Goal: Task Accomplishment & Management: Use online tool/utility

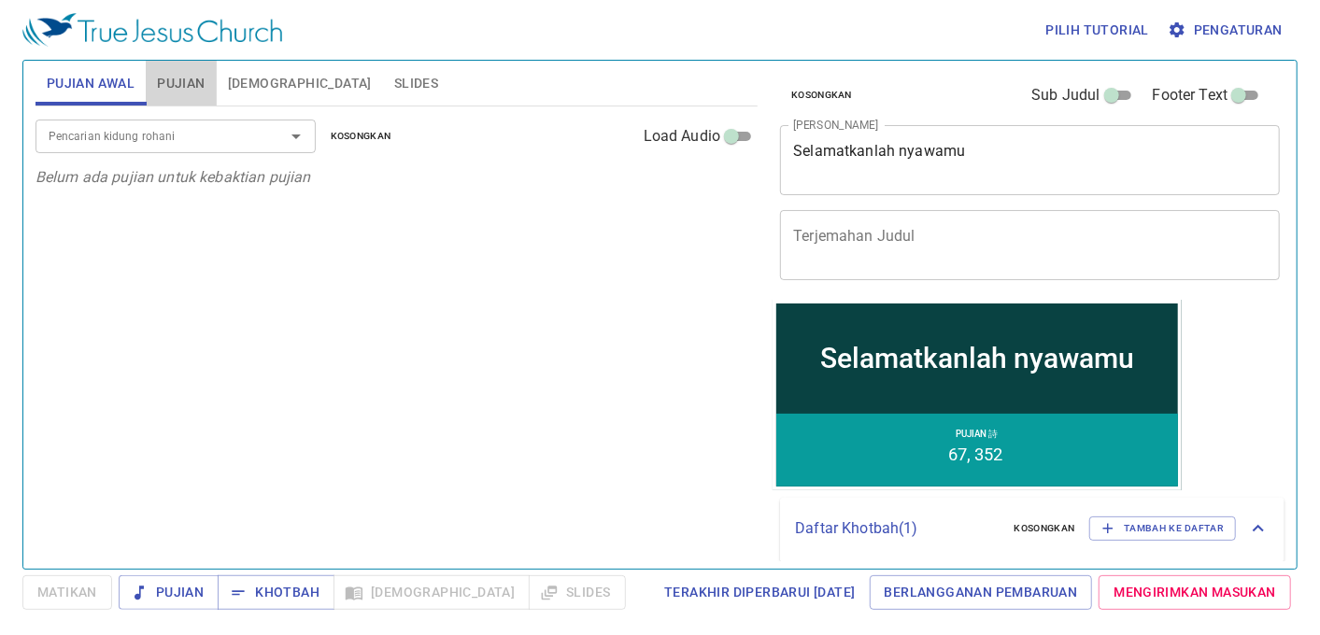
click at [189, 79] on span "Pujian" at bounding box center [181, 83] width 48 height 23
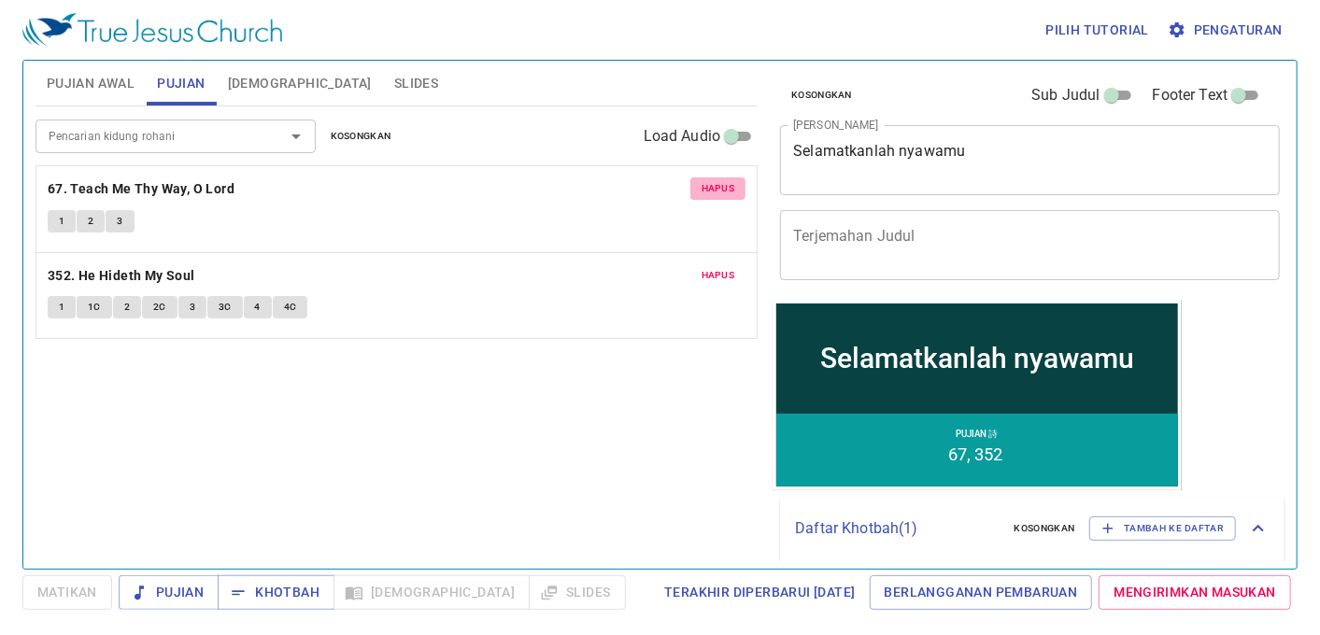
click at [729, 185] on span "Hapus" at bounding box center [718, 188] width 34 height 17
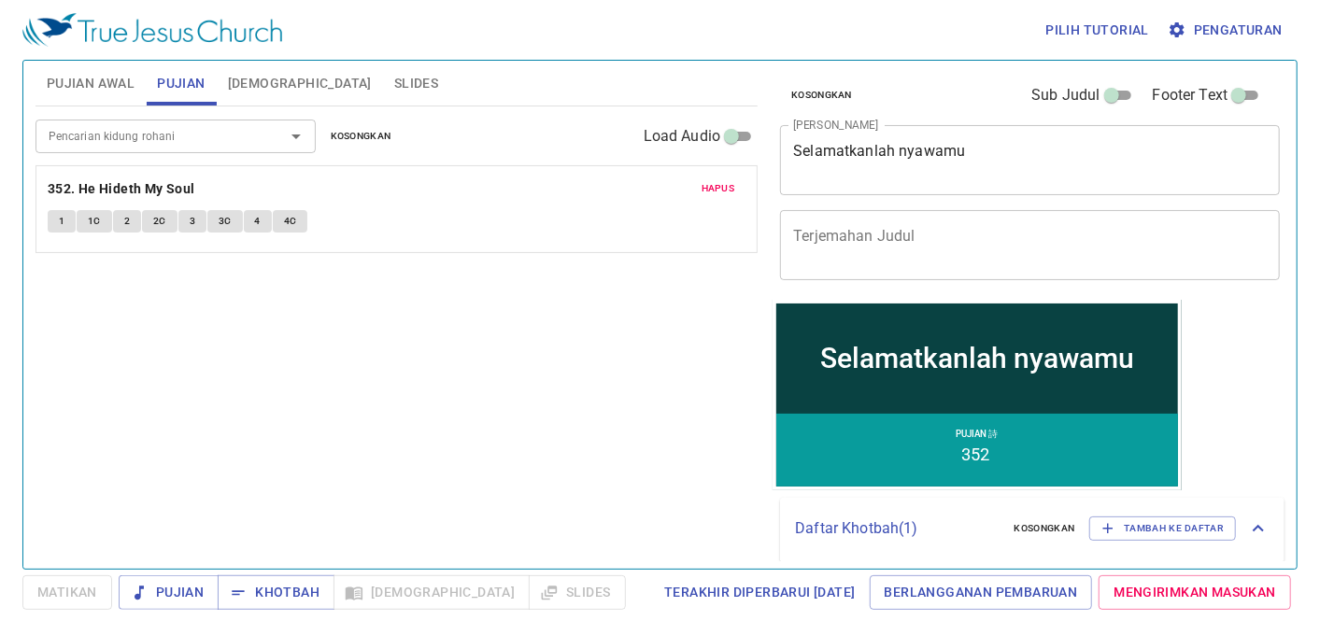
click at [729, 185] on span "Hapus" at bounding box center [718, 188] width 34 height 17
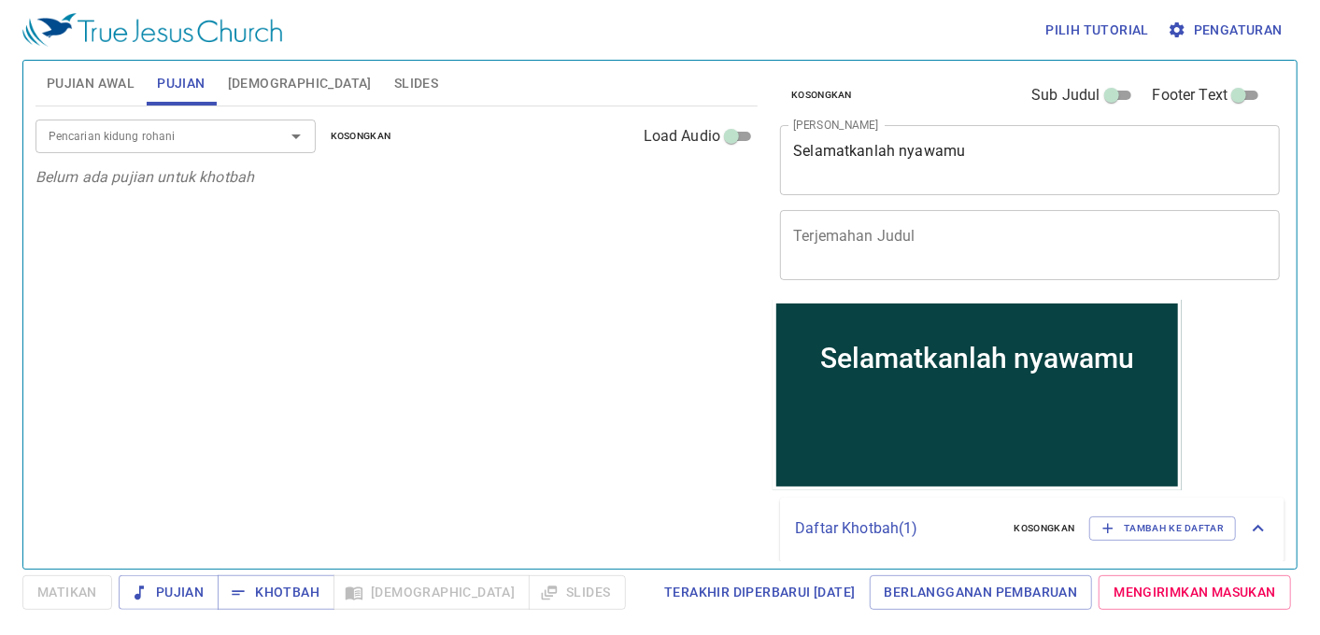
click at [70, 145] on input "Pencarian kidung rohani" at bounding box center [148, 135] width 214 height 21
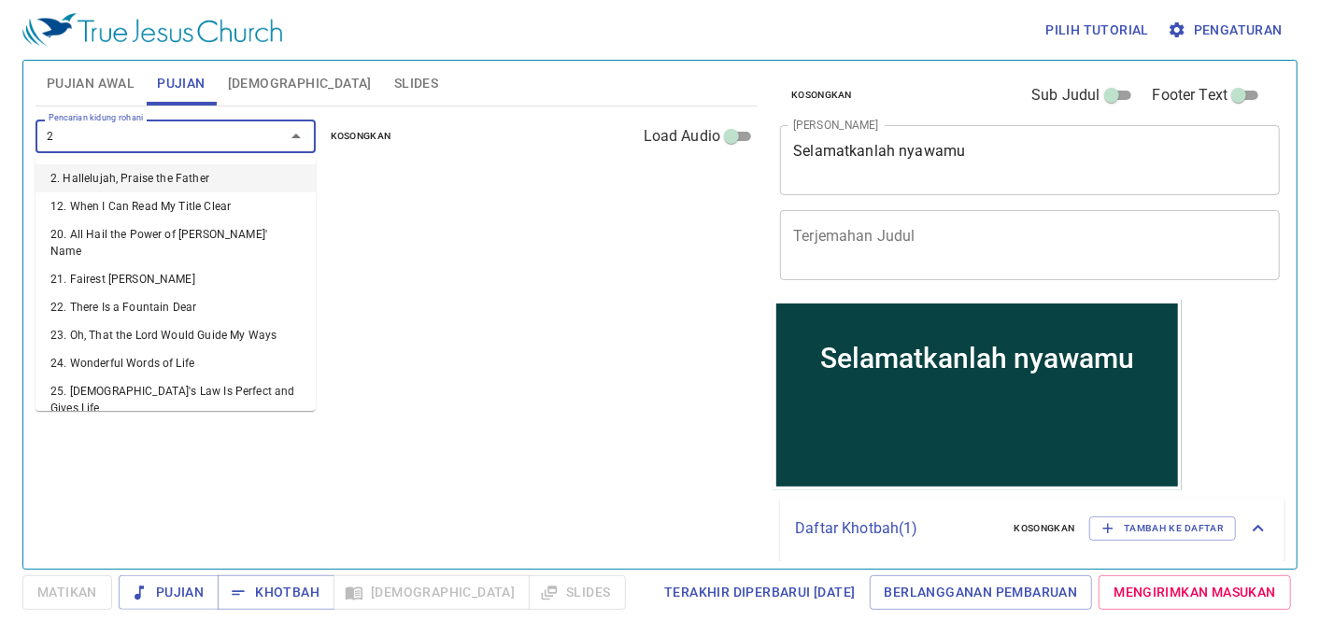
type input "25"
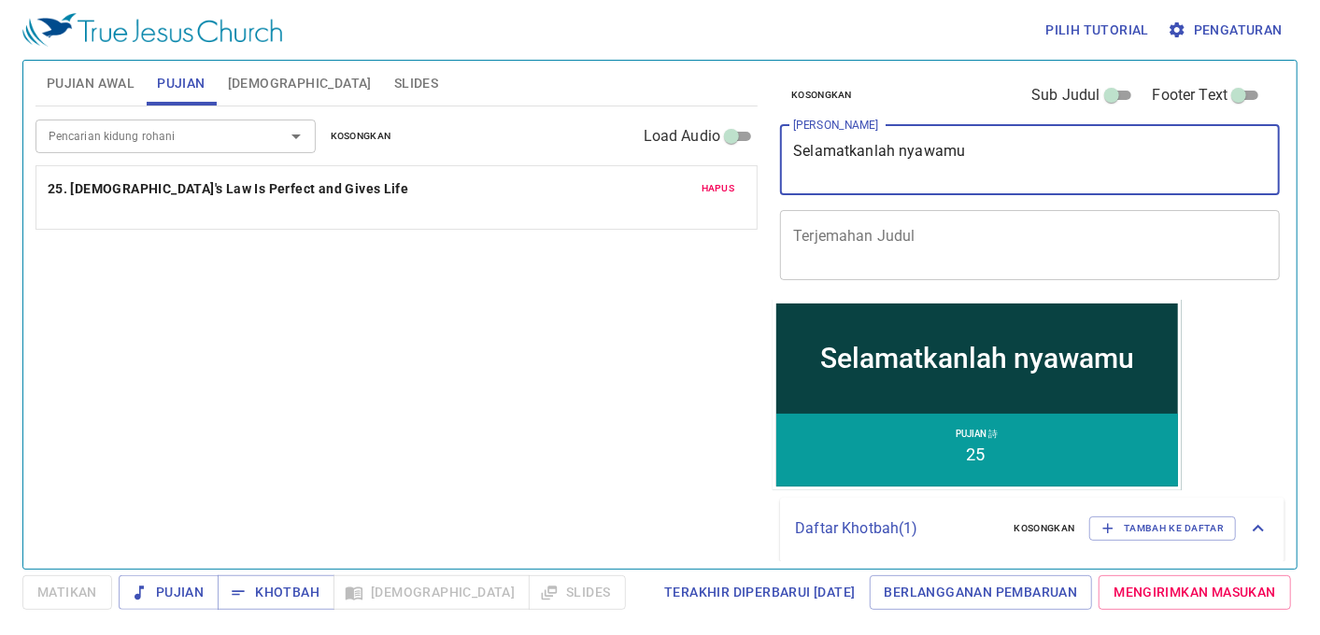
click at [975, 163] on textarea "Selamatkanlah nyawamu" at bounding box center [1030, 159] width 474 height 35
type textarea "S"
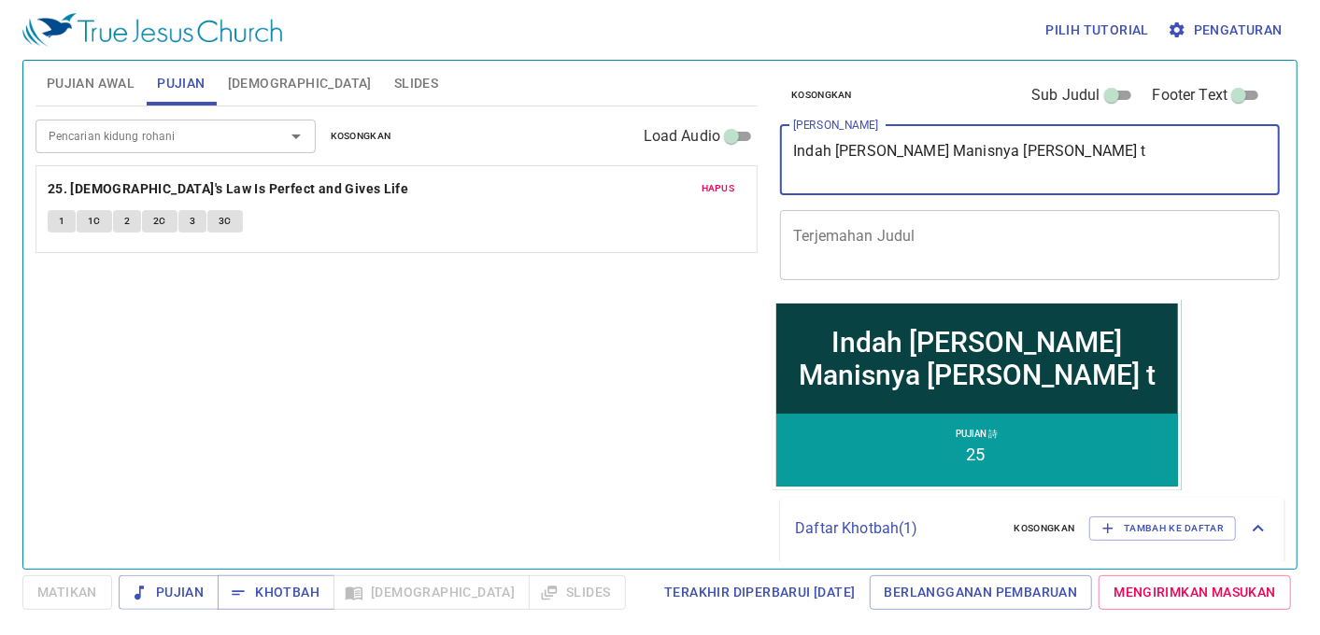
type textarea "Indah dan Manisnya Firman tu"
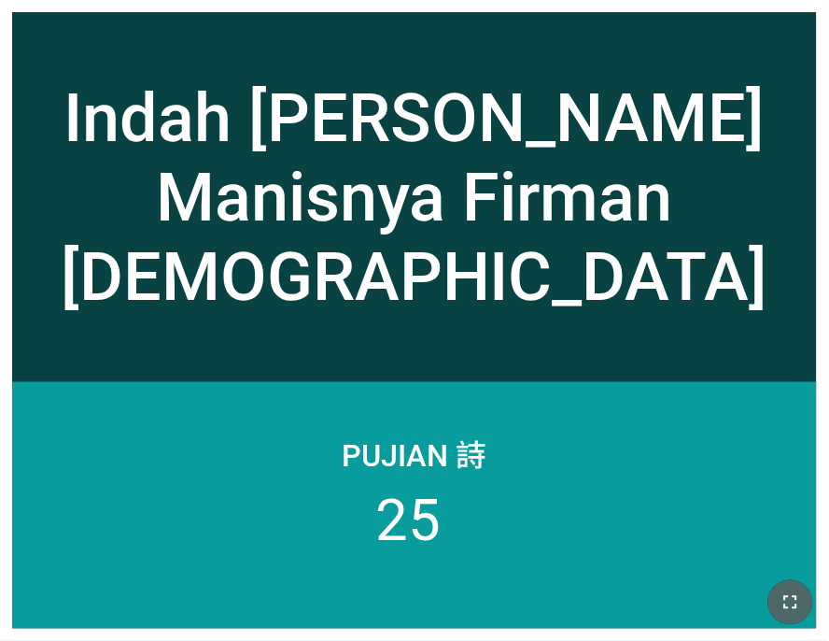
click at [782, 600] on icon "button" at bounding box center [791, 602] width 22 height 22
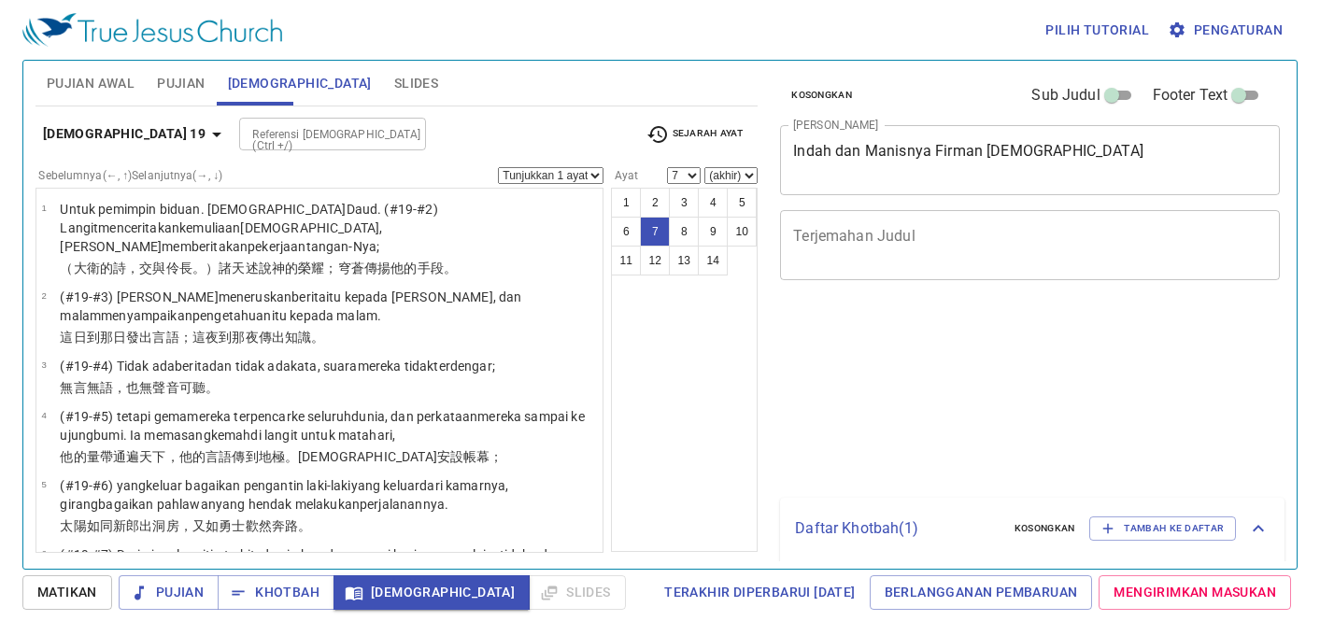
select select "7"
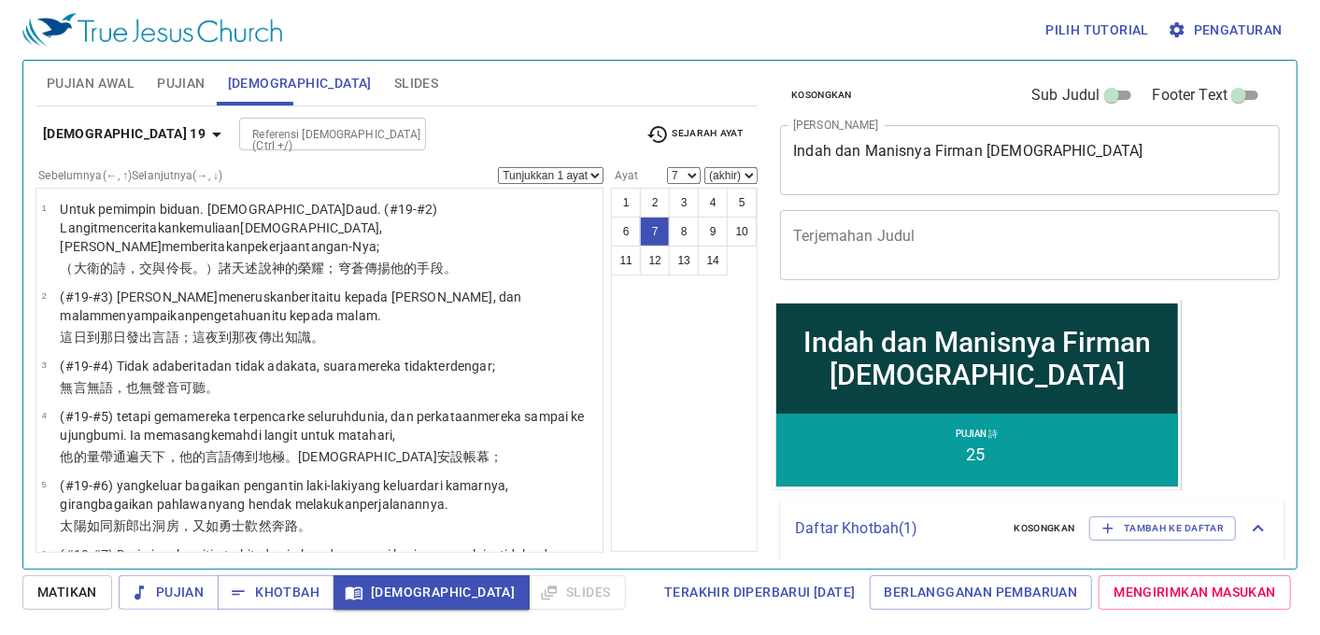
scroll to position [319, 0]
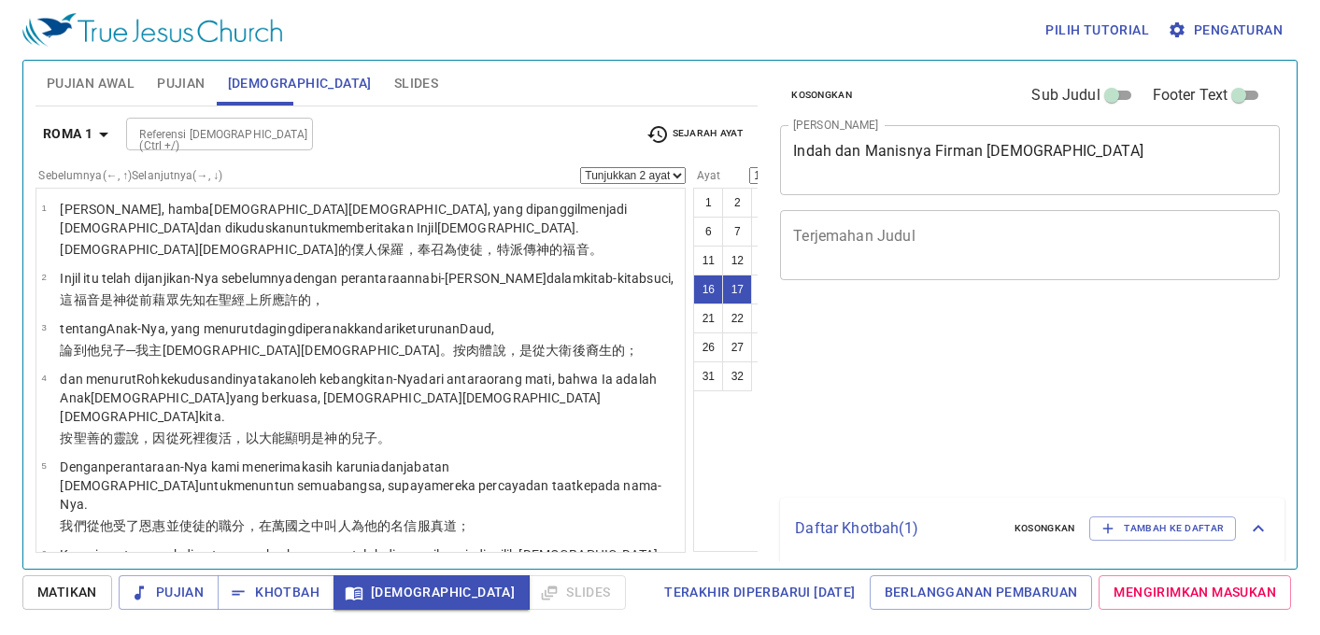
select select "2"
select select "16"
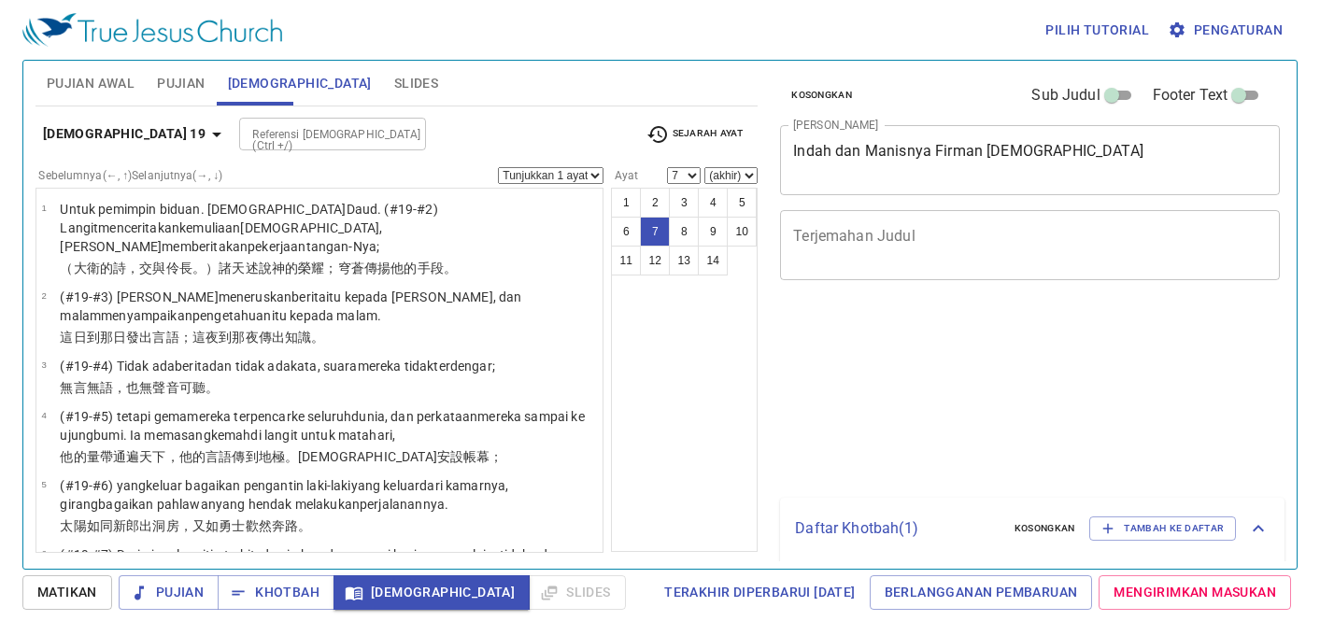
select select "7"
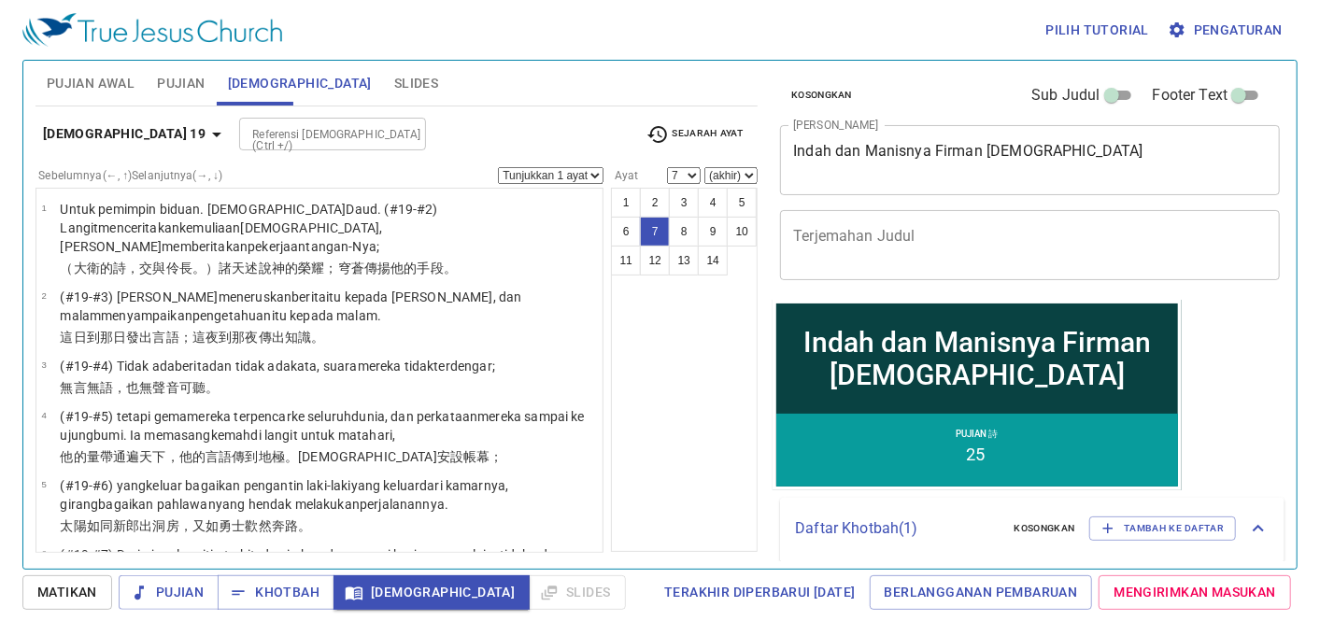
scroll to position [306, 0]
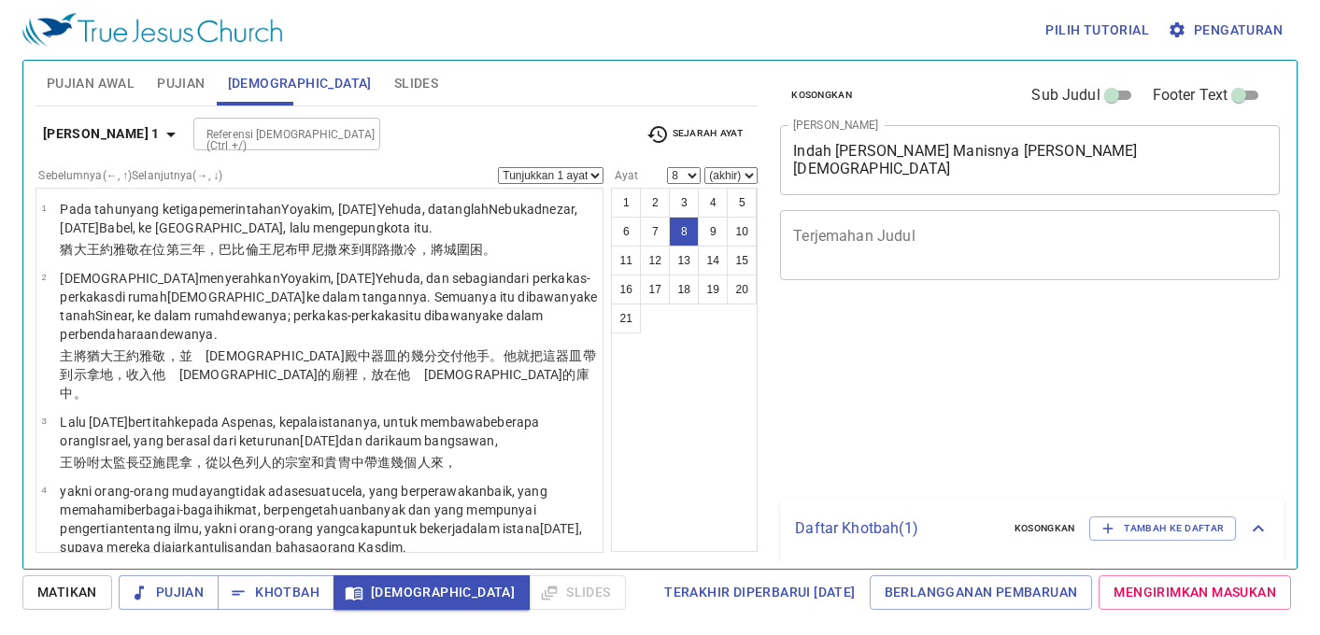
select select "8"
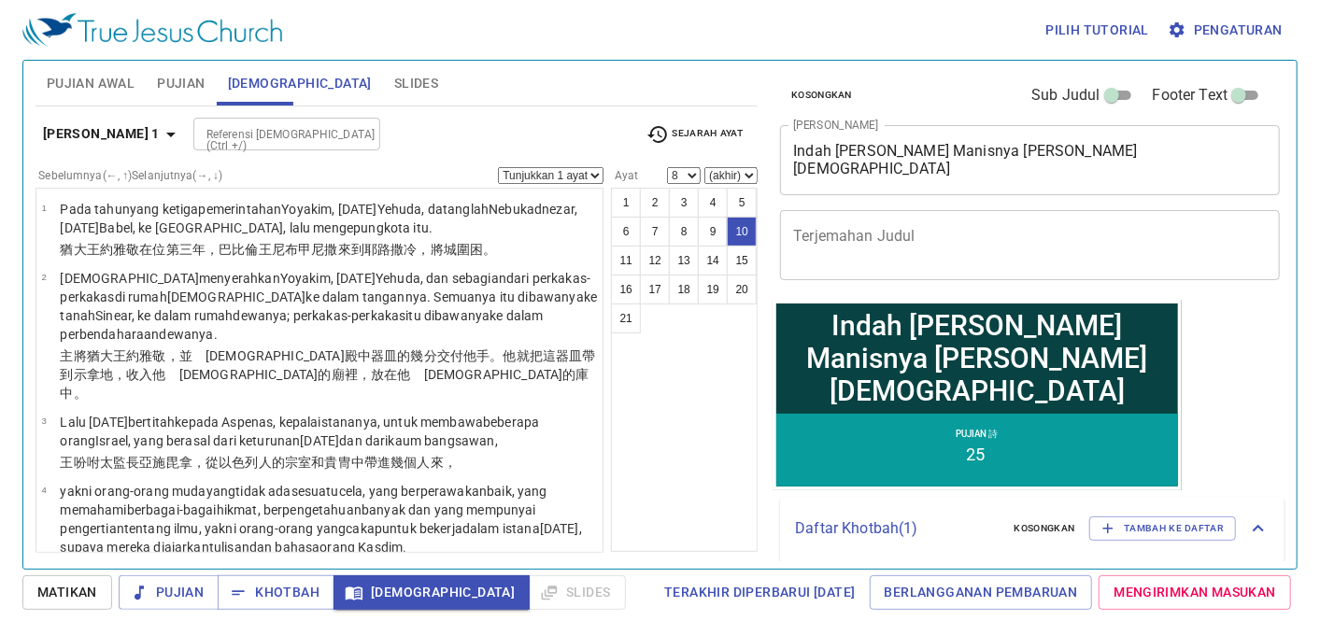
select select "10"
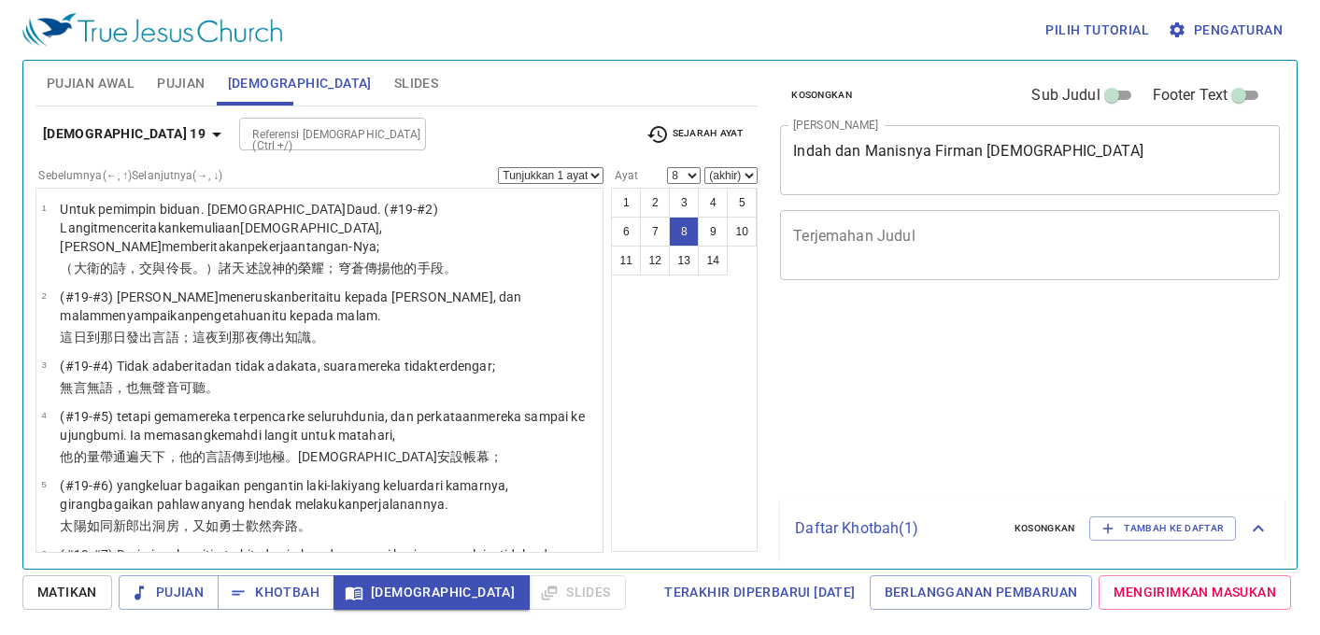
select select "8"
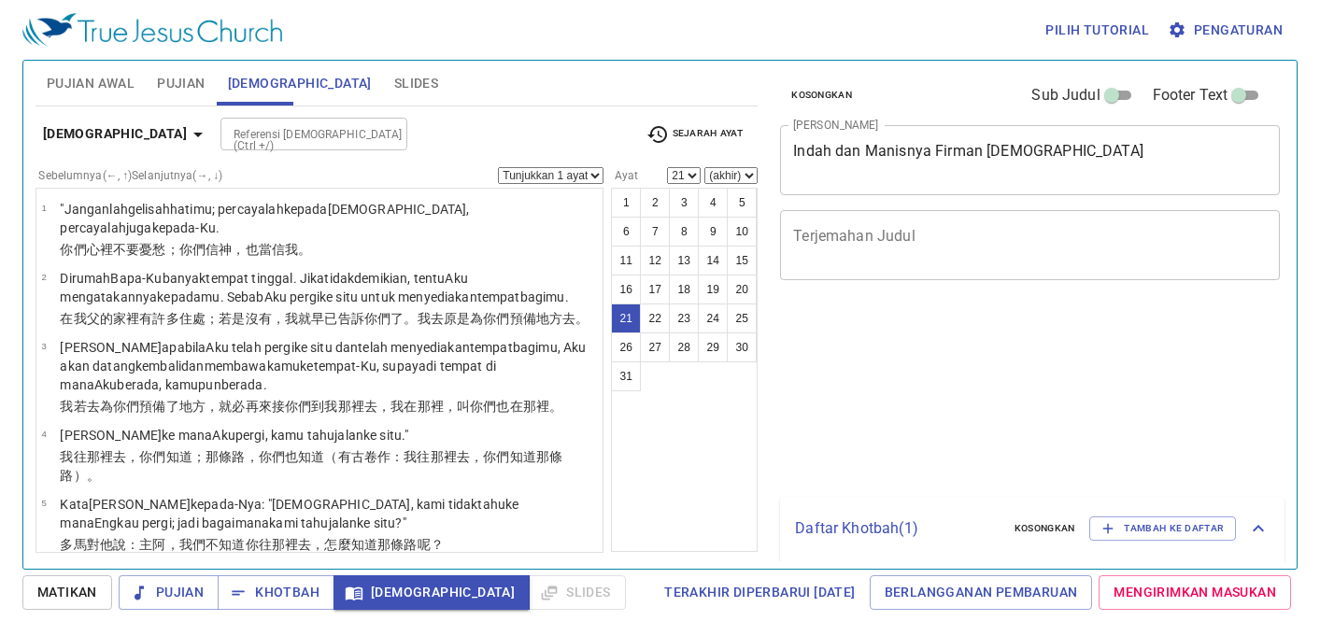
select select "21"
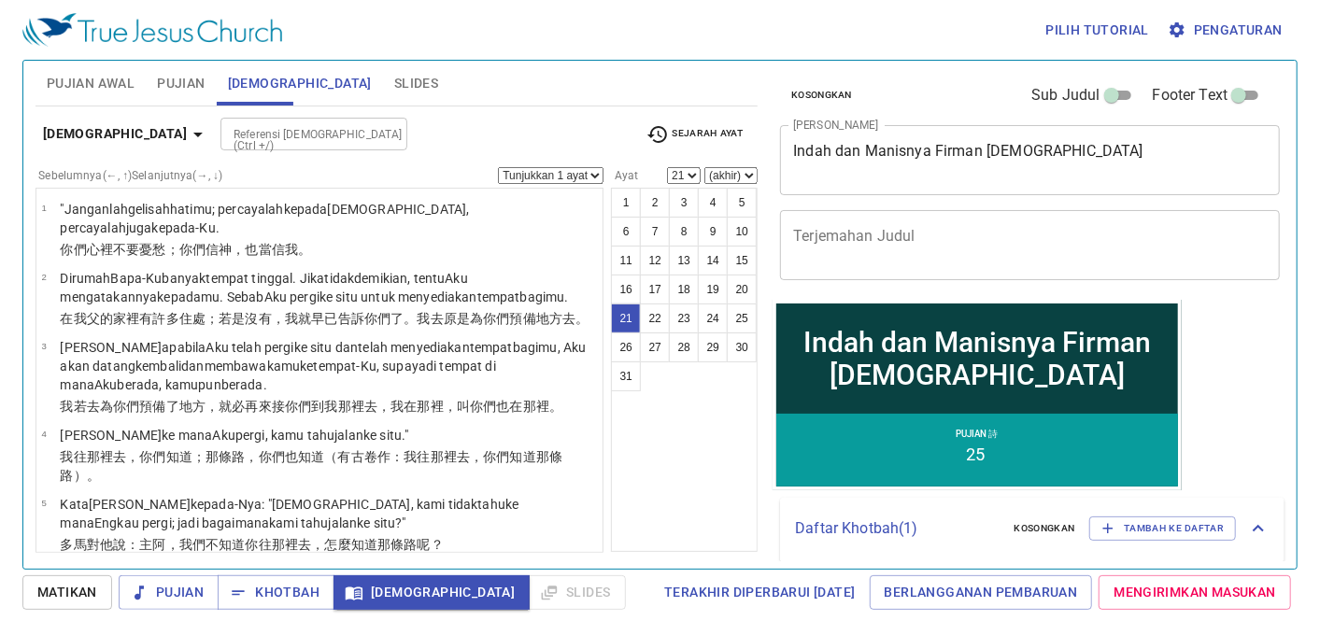
scroll to position [1324, 0]
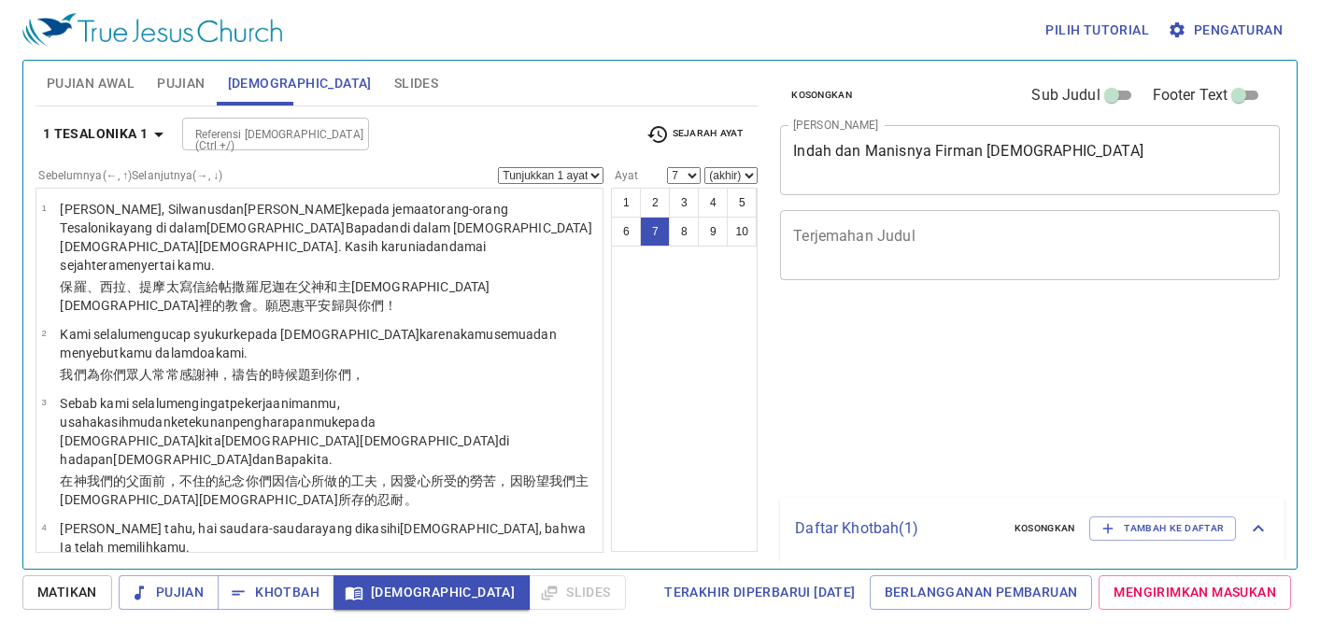
select select "7"
select select "9"
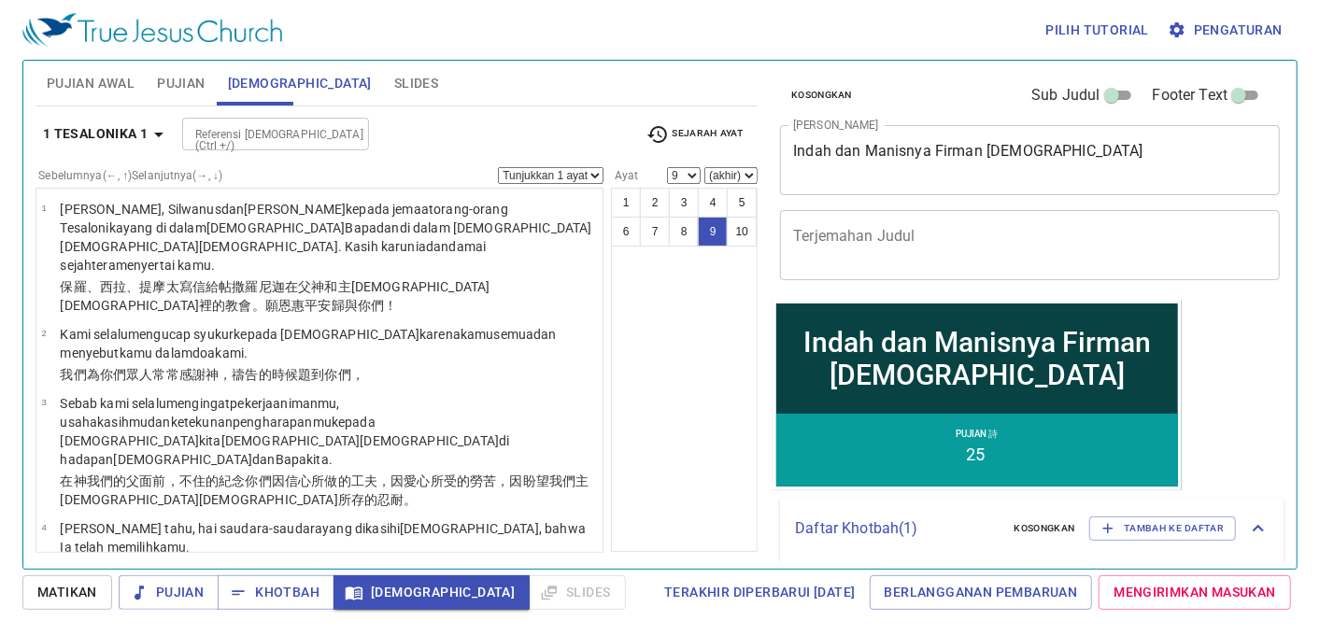
scroll to position [510, 0]
